Goal: Task Accomplishment & Management: Manage account settings

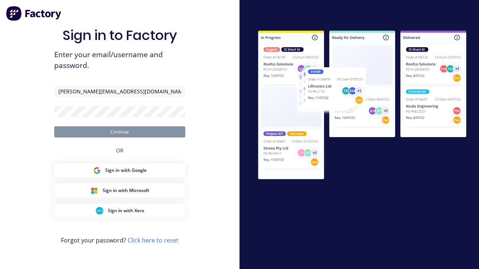
type input "[PERSON_NAME][EMAIL_ADDRESS][DOMAIN_NAME]"
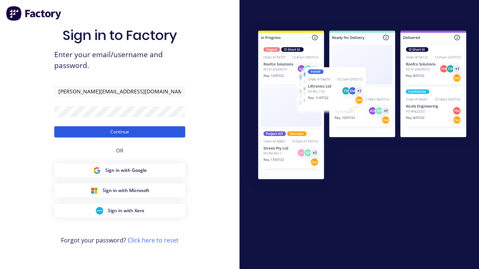
click at [120, 132] on button "Continue" at bounding box center [119, 131] width 131 height 11
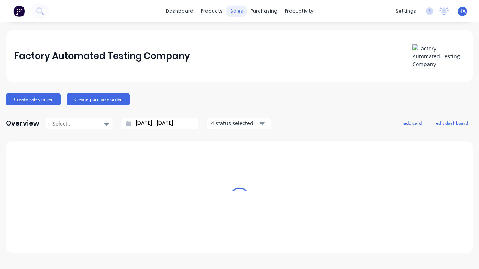
click at [236, 11] on div "sales" at bounding box center [236, 11] width 21 height 11
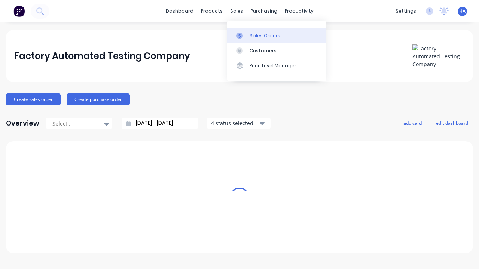
click at [277, 36] on div "Sales Orders" at bounding box center [265, 36] width 31 height 7
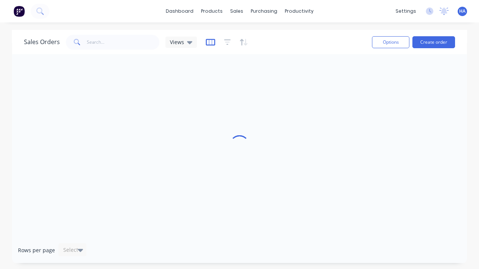
click at [209, 42] on icon "button" at bounding box center [210, 42] width 9 height 7
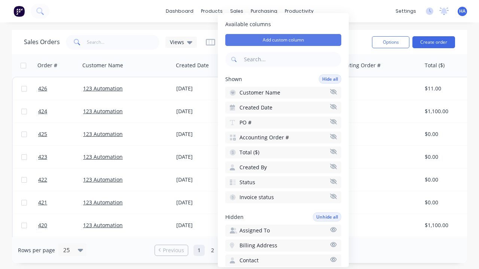
click at [283, 40] on button "Add custom column" at bounding box center [283, 40] width 116 height 12
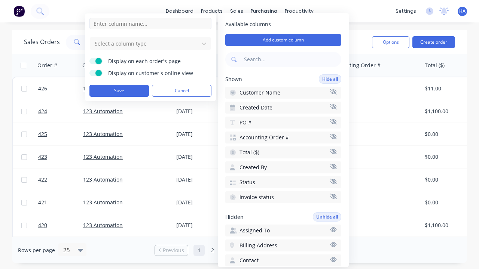
click at [150, 24] on input at bounding box center [150, 23] width 122 height 11
type input "New Custom Date Picker Column"
click at [144, 43] on div at bounding box center [144, 43] width 101 height 9
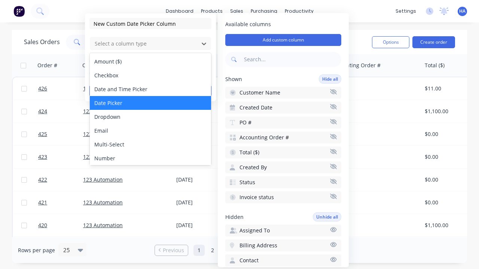
click at [150, 103] on div "Date Picker" at bounding box center [150, 103] width 121 height 14
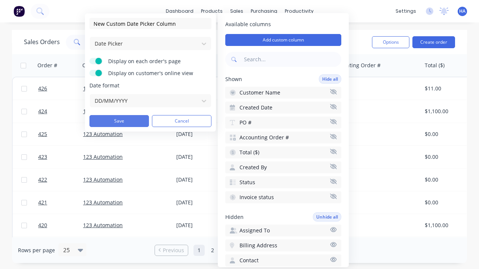
click at [119, 121] on button "Save" at bounding box center [118, 121] width 59 height 12
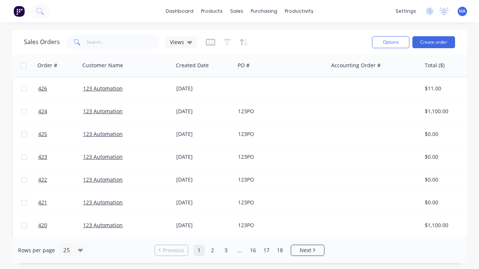
scroll to position [0, 382]
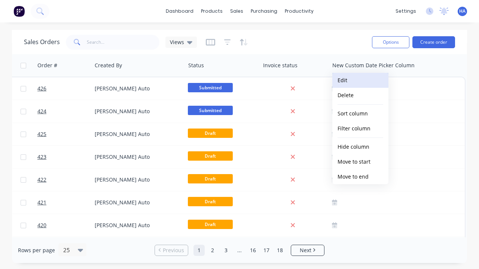
click at [360, 80] on button "Edit" at bounding box center [360, 80] width 56 height 15
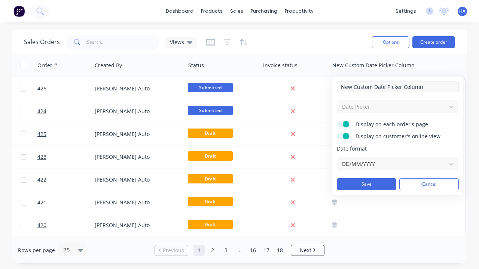
click at [398, 87] on input "New Custom Date Picker Column" at bounding box center [398, 86] width 122 height 11
type input "New Custom Date Picker Column - Updated"
click at [366, 184] on button "Save" at bounding box center [366, 184] width 59 height 12
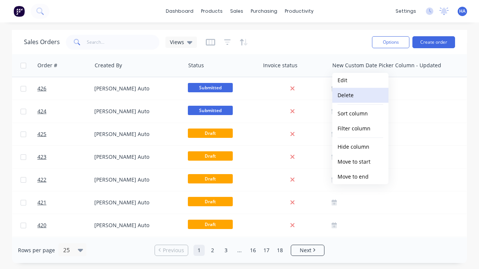
click at [360, 95] on button "Delete" at bounding box center [360, 95] width 56 height 15
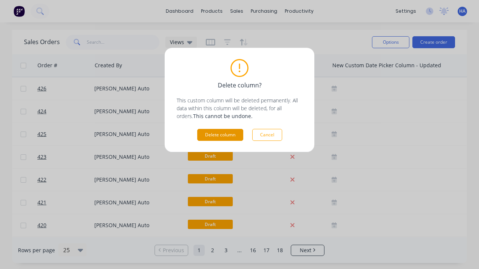
click at [220, 135] on button "Delete column" at bounding box center [220, 135] width 46 height 12
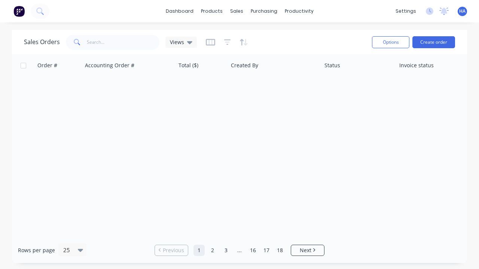
scroll to position [0, 246]
